Goal: Task Accomplishment & Management: Use online tool/utility

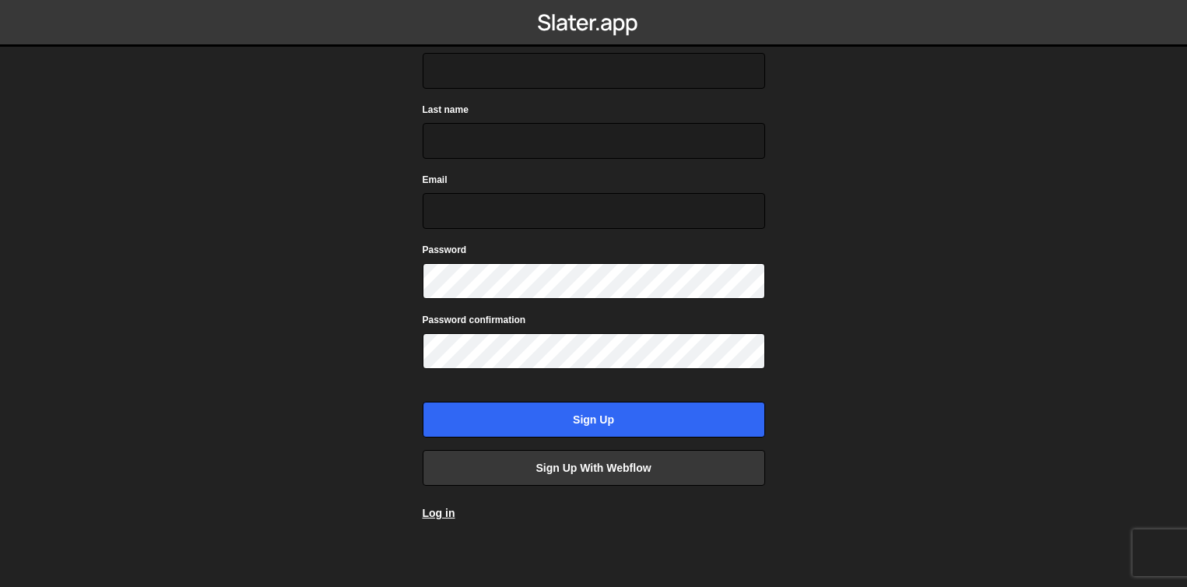
scroll to position [100, 0]
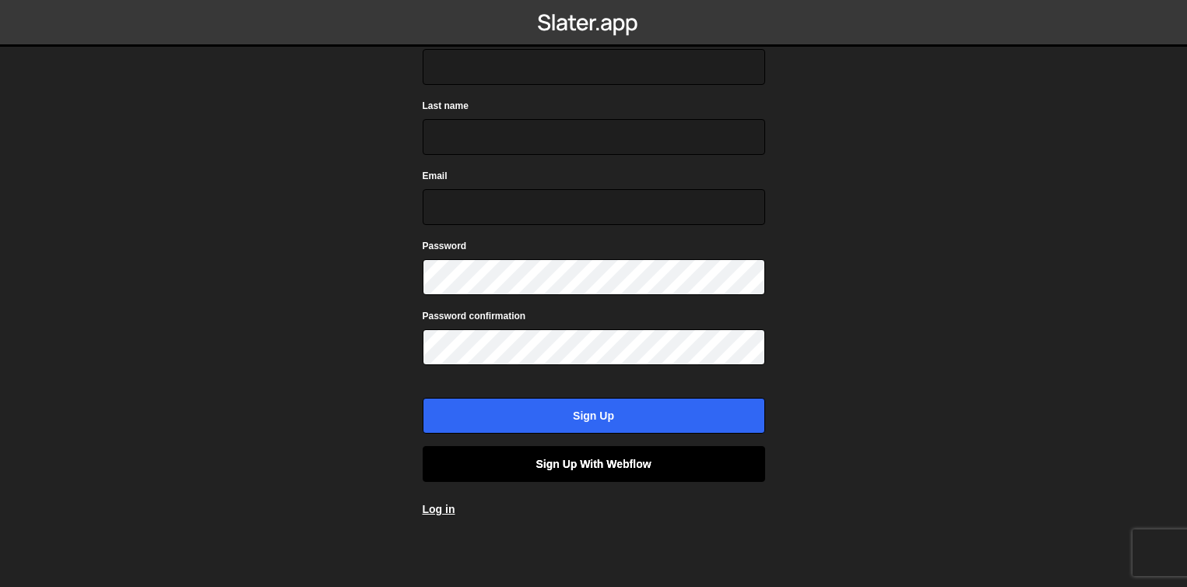
click at [616, 461] on link "Sign up with Webflow" at bounding box center [594, 464] width 342 height 36
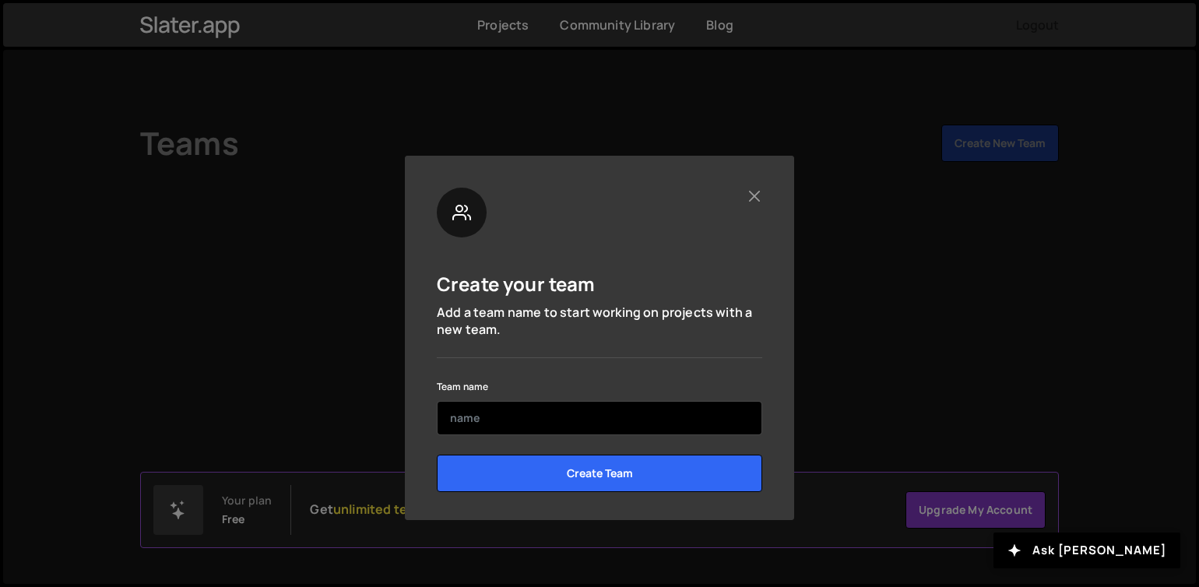
click at [543, 406] on input "text" at bounding box center [599, 418] width 325 height 34
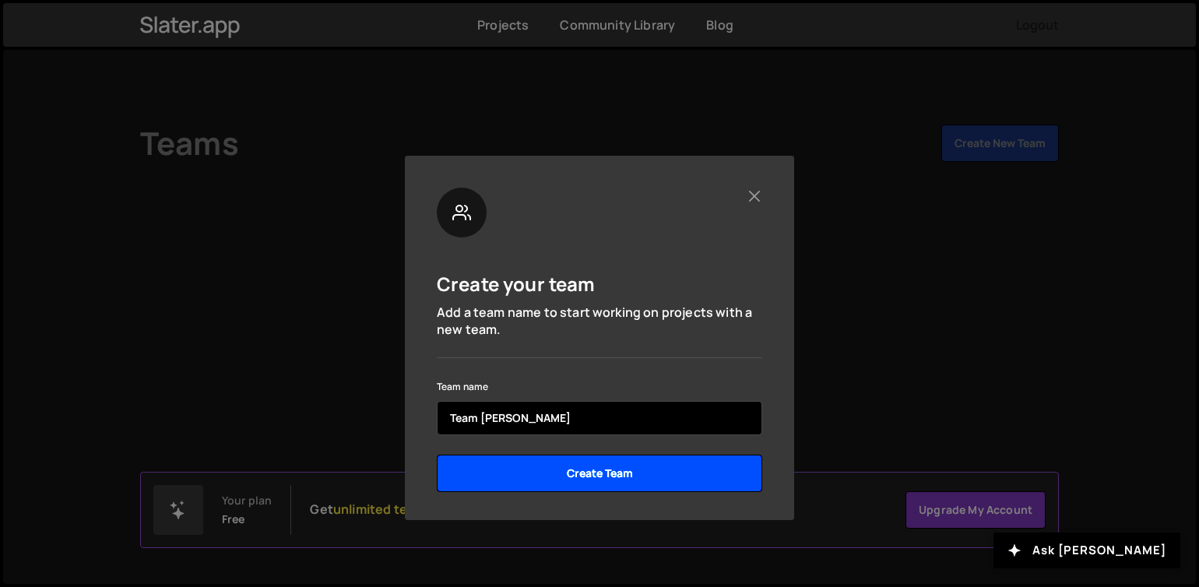
type input "Team [PERSON_NAME]"
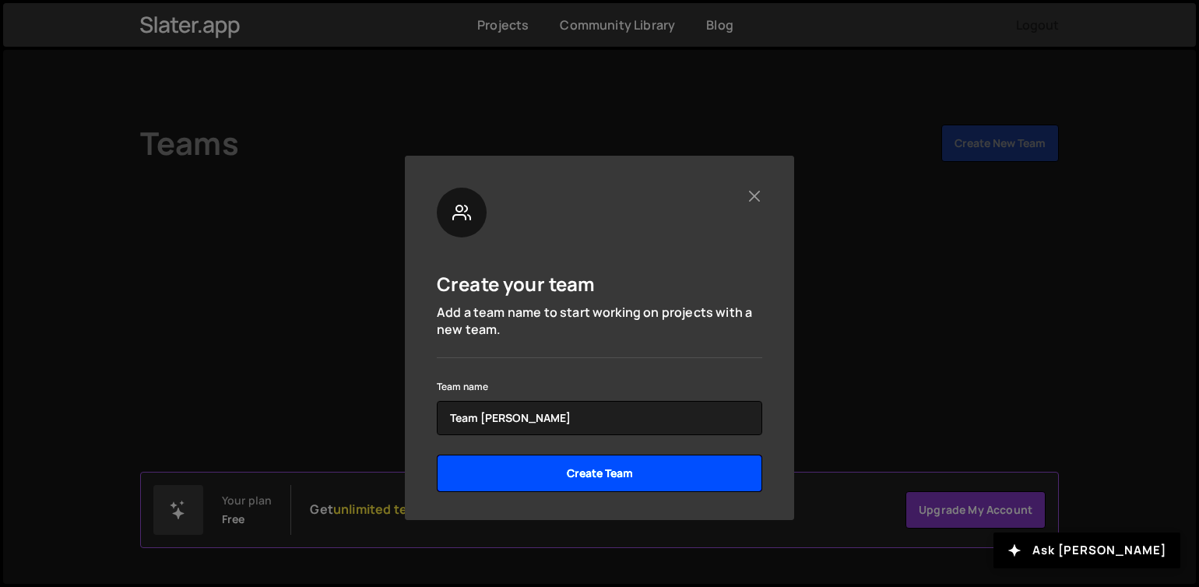
click at [576, 465] on input "Create Team" at bounding box center [599, 473] width 325 height 37
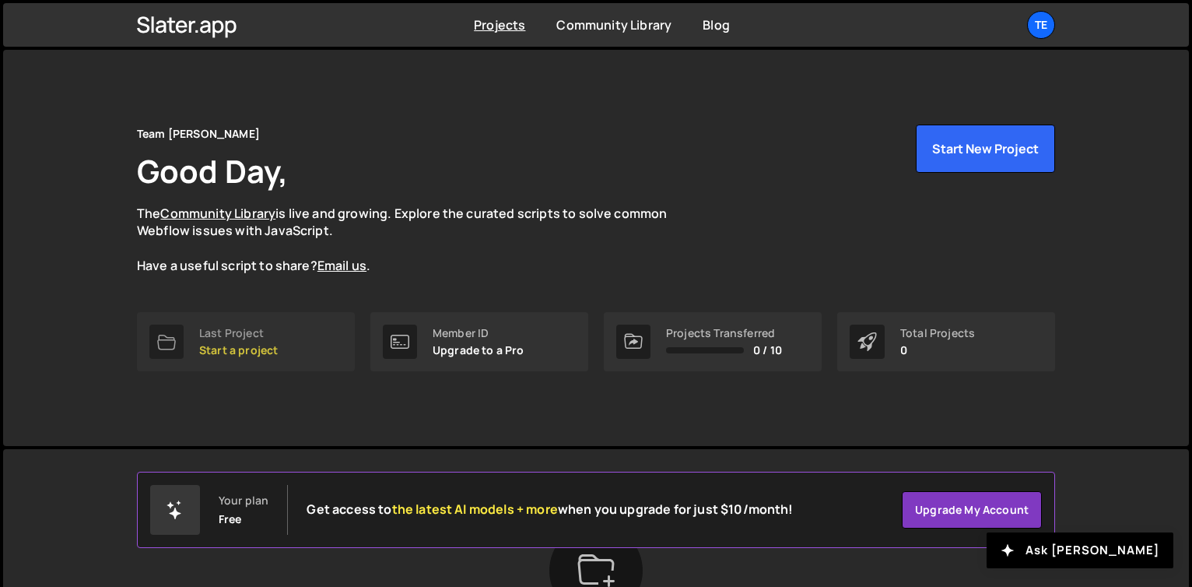
click at [232, 331] on div "Last Project" at bounding box center [238, 333] width 79 height 12
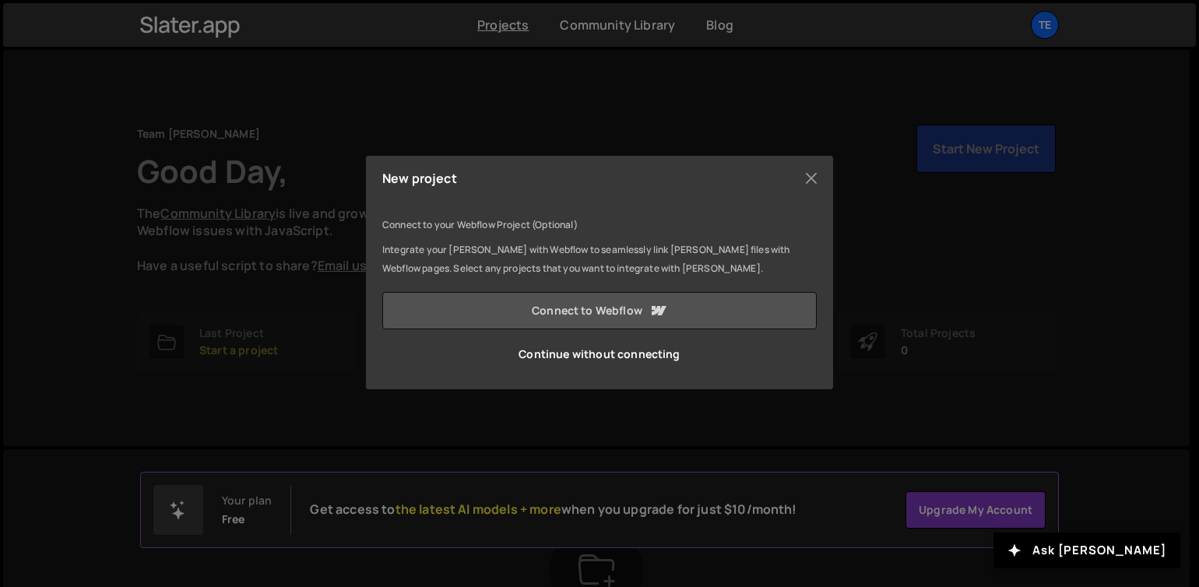
click at [599, 300] on link "Connect to Webflow" at bounding box center [599, 310] width 434 height 37
